Goal: Transaction & Acquisition: Purchase product/service

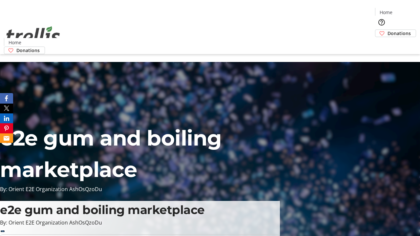
click at [388, 30] on span "Donations" at bounding box center [399, 33] width 23 height 7
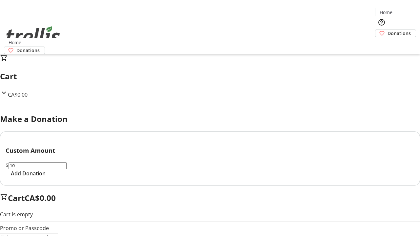
click at [46, 178] on span "Add Donation" at bounding box center [28, 174] width 35 height 8
select select "CA"
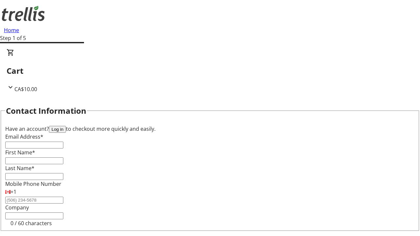
click at [66, 126] on button "Log in" at bounding box center [57, 129] width 17 height 7
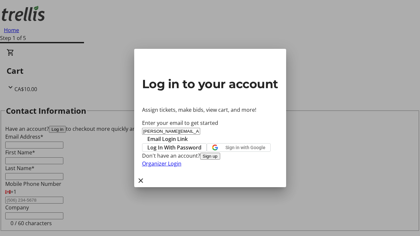
type input "[PERSON_NAME][EMAIL_ADDRESS][DOMAIN_NAME]"
click at [188, 135] on span "Email Login Link" at bounding box center [167, 139] width 40 height 8
